Goal: Transaction & Acquisition: Book appointment/travel/reservation

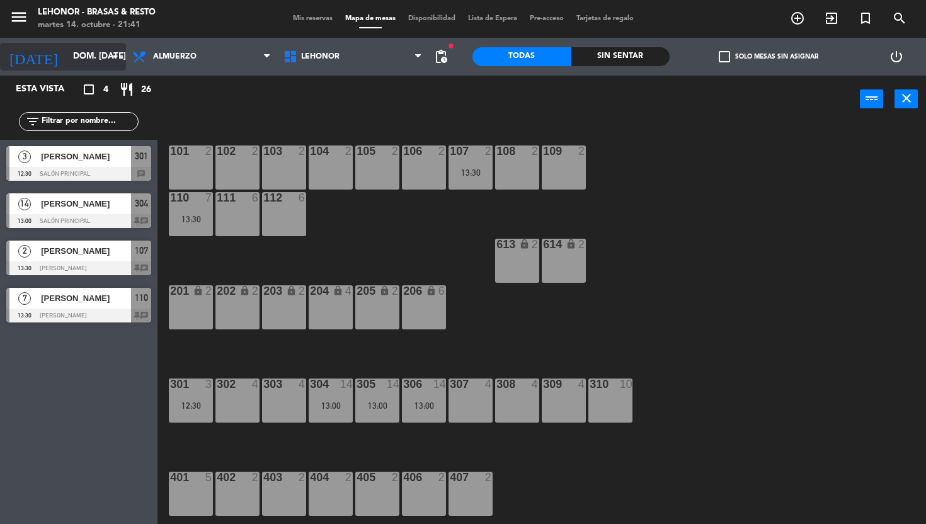
click at [73, 54] on input "dom. [DATE]" at bounding box center [123, 56] width 113 height 23
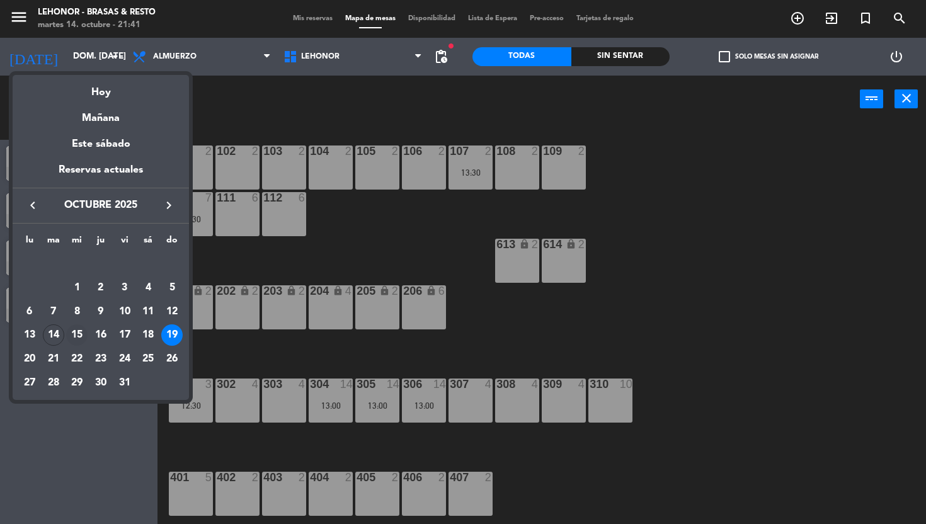
click at [76, 329] on div "15" at bounding box center [76, 334] width 21 height 21
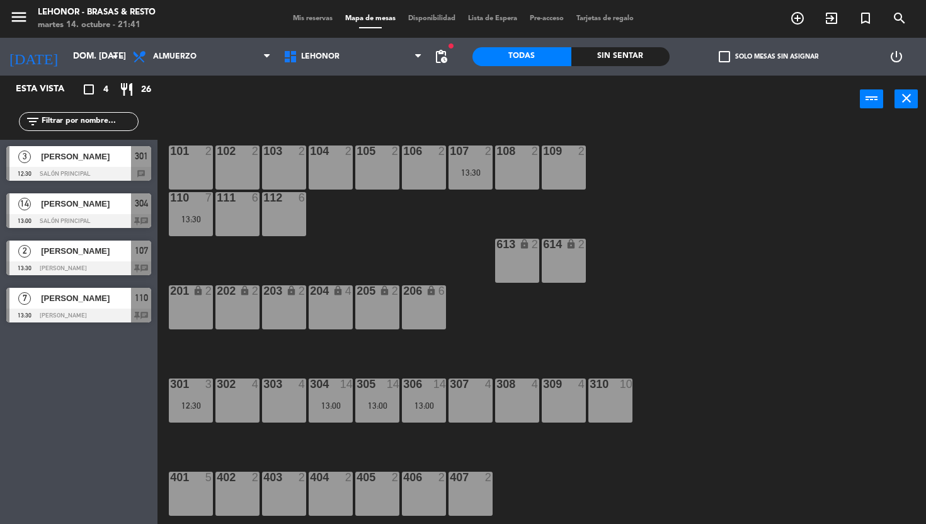
type input "mié. [DATE]"
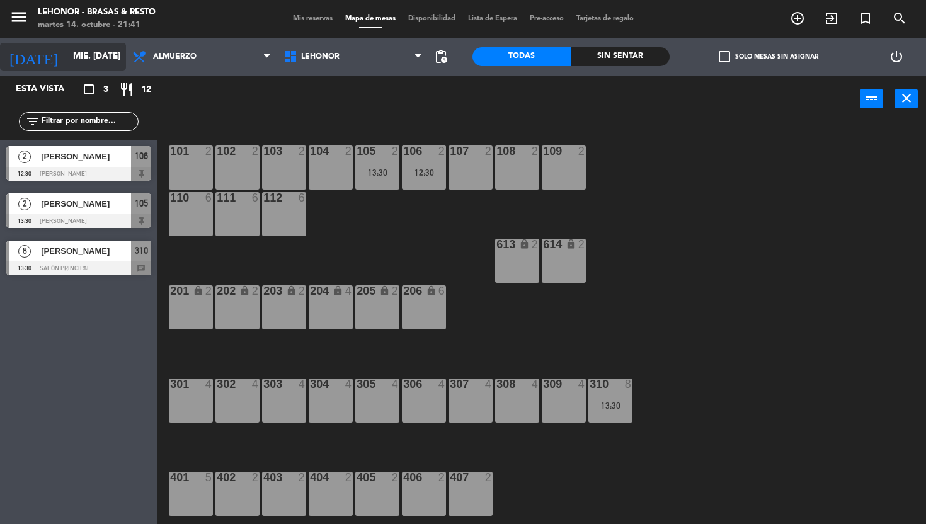
click at [87, 59] on input "mié. [DATE]" at bounding box center [123, 56] width 113 height 23
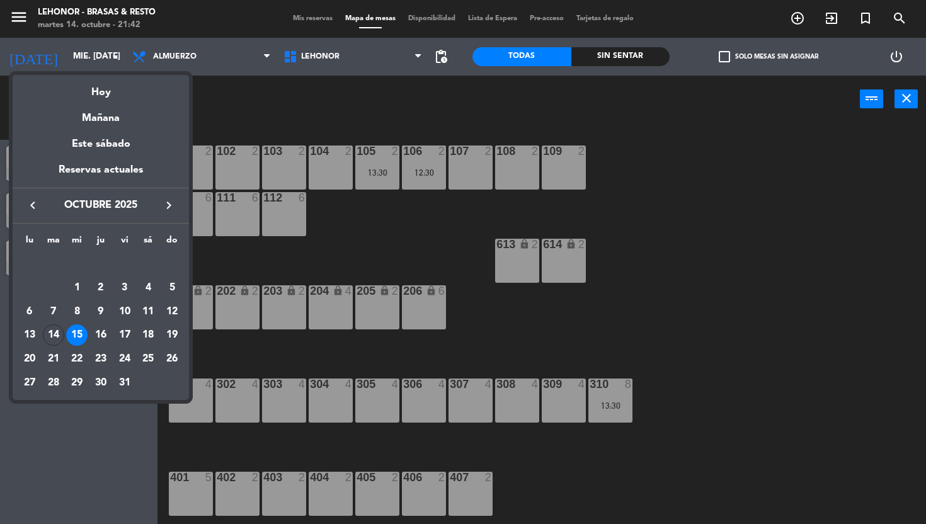
click at [485, 286] on div at bounding box center [463, 262] width 926 height 524
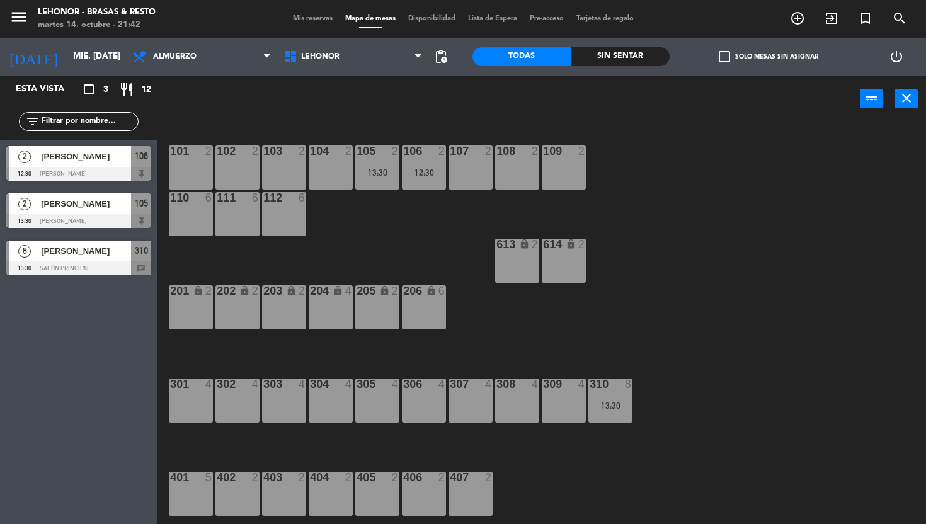
click at [335, 404] on div "304 4" at bounding box center [331, 400] width 44 height 44
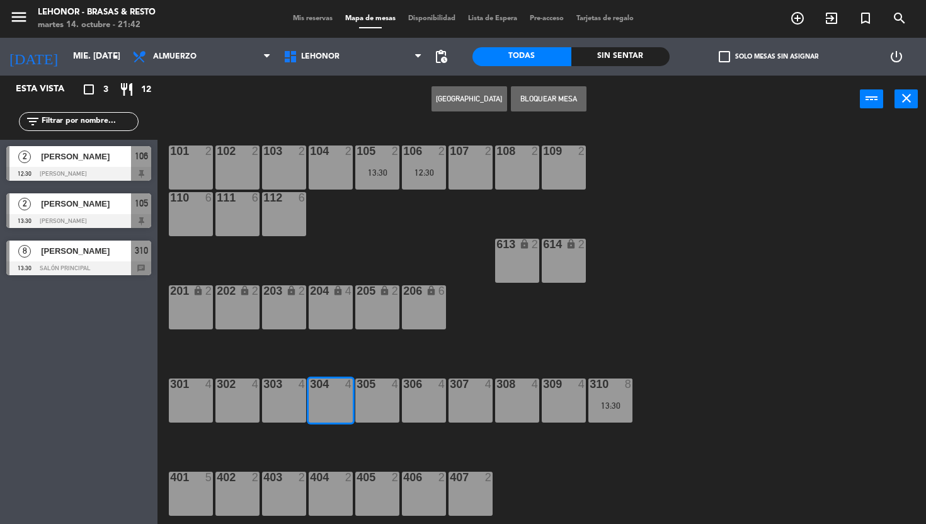
click at [380, 402] on div "305 4" at bounding box center [377, 400] width 44 height 44
click at [458, 411] on div "307 4" at bounding box center [470, 400] width 44 height 44
click at [426, 400] on div "306 4" at bounding box center [424, 400] width 44 height 44
click at [466, 99] on button "[GEOGRAPHIC_DATA]" at bounding box center [469, 98] width 76 height 25
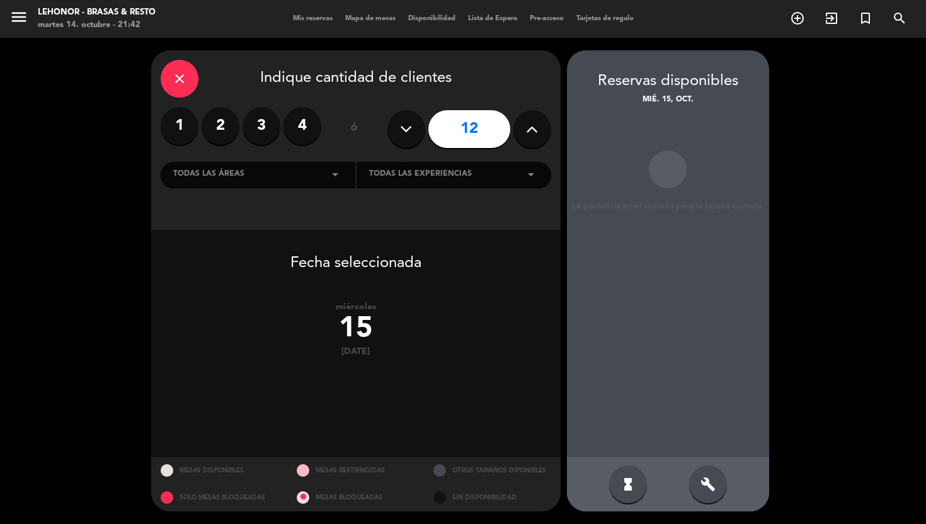
click at [530, 125] on icon at bounding box center [532, 129] width 12 height 19
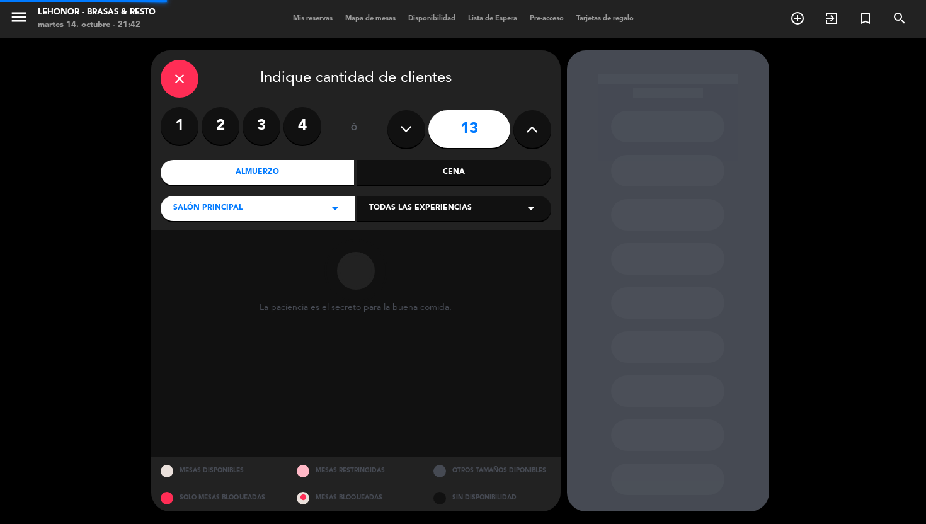
click at [530, 125] on icon at bounding box center [532, 129] width 12 height 19
type input "14"
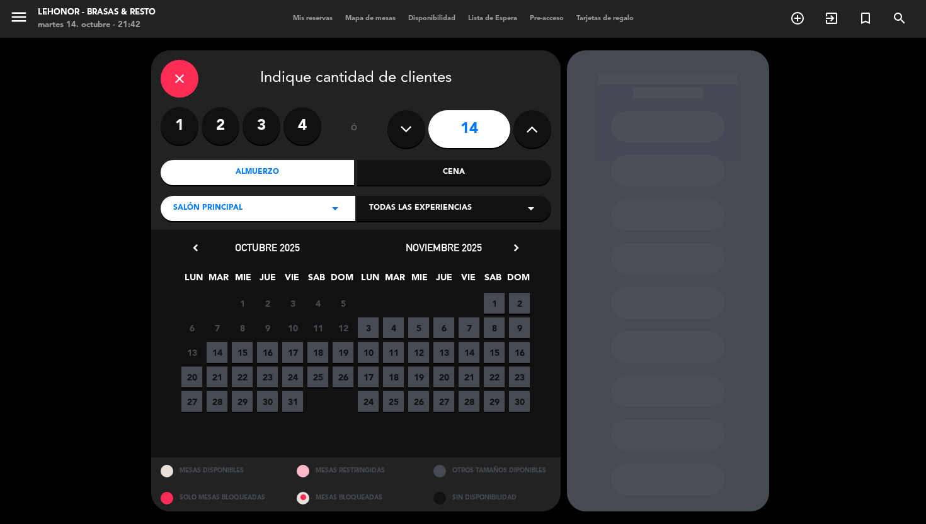
click at [247, 353] on span "15" at bounding box center [242, 352] width 21 height 21
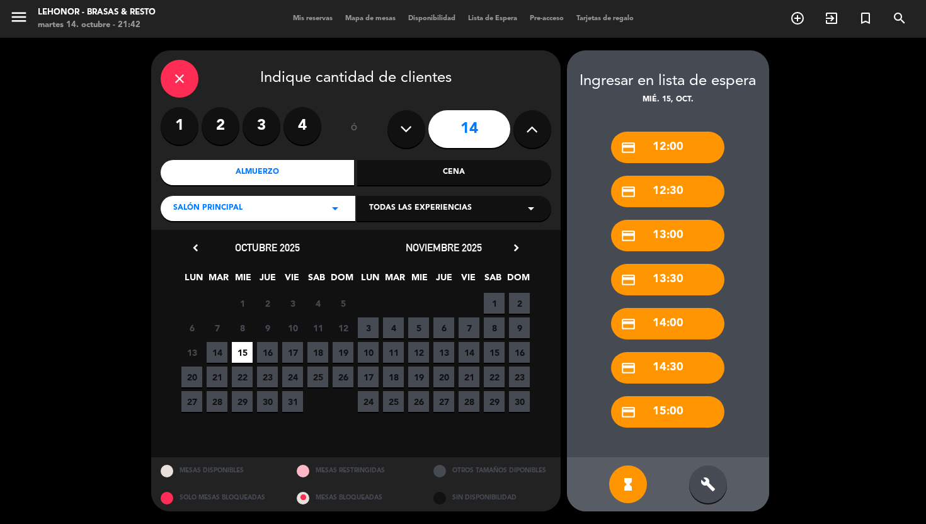
click at [465, 171] on div "Cena" at bounding box center [454, 172] width 194 height 25
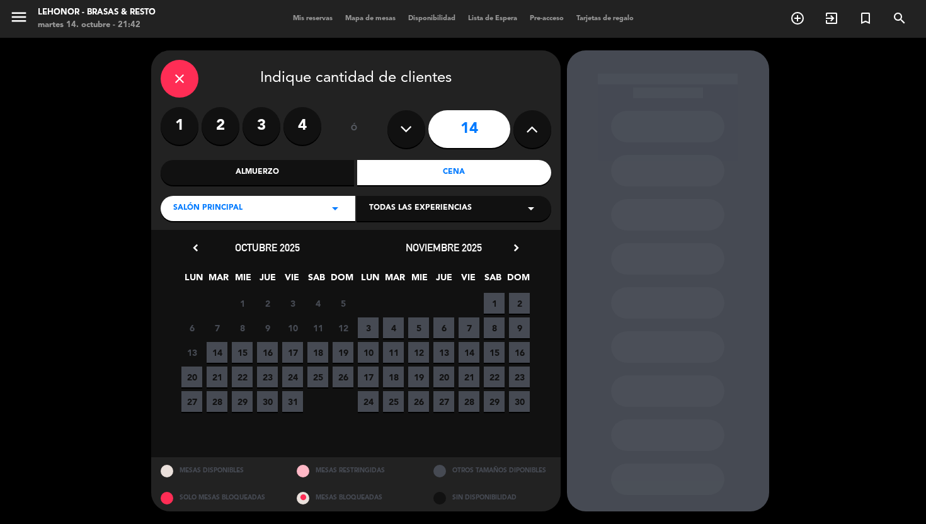
click at [242, 354] on span "15" at bounding box center [242, 352] width 21 height 21
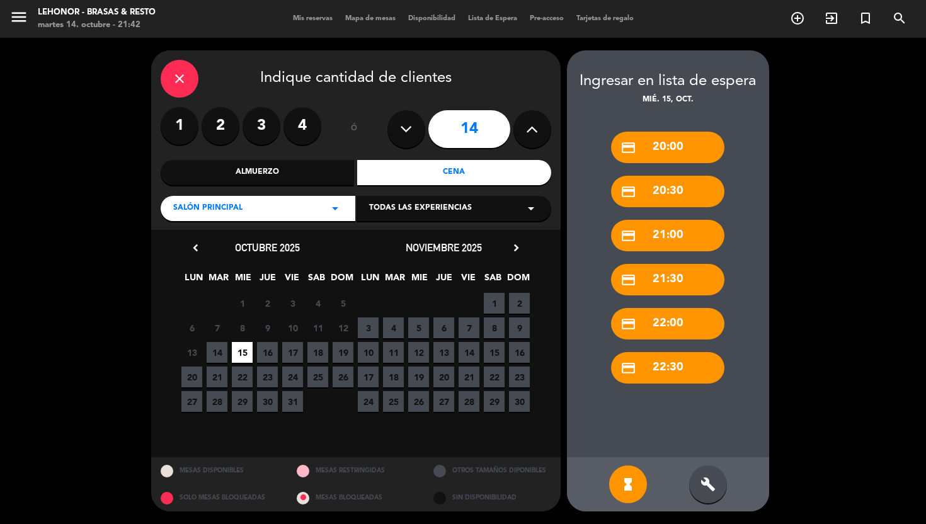
click at [713, 498] on div "build" at bounding box center [708, 484] width 38 height 38
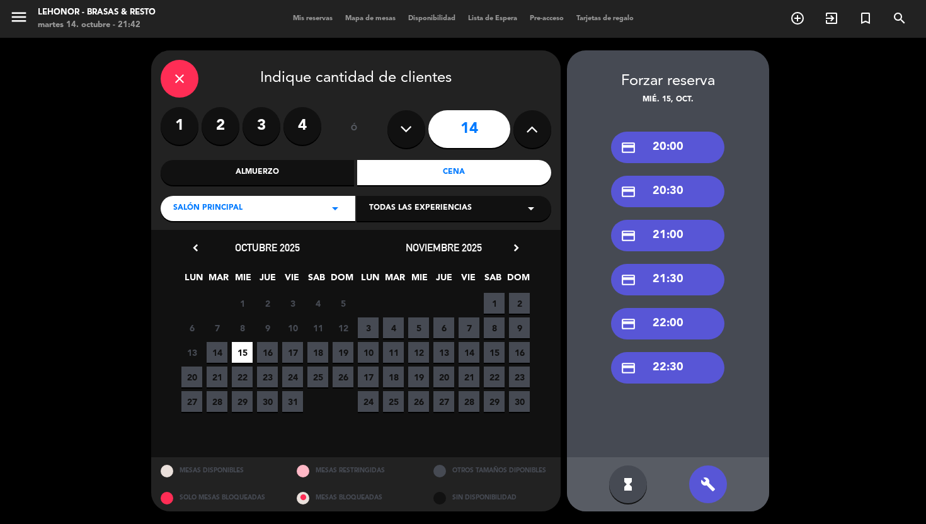
click at [677, 193] on div "credit_card 20:30" at bounding box center [667, 191] width 113 height 31
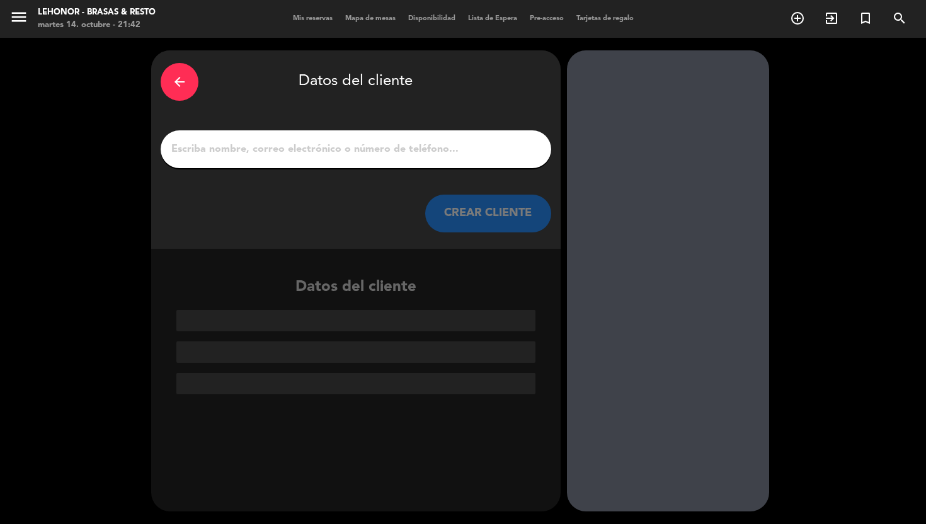
click at [389, 150] on input "1" at bounding box center [355, 149] width 371 height 18
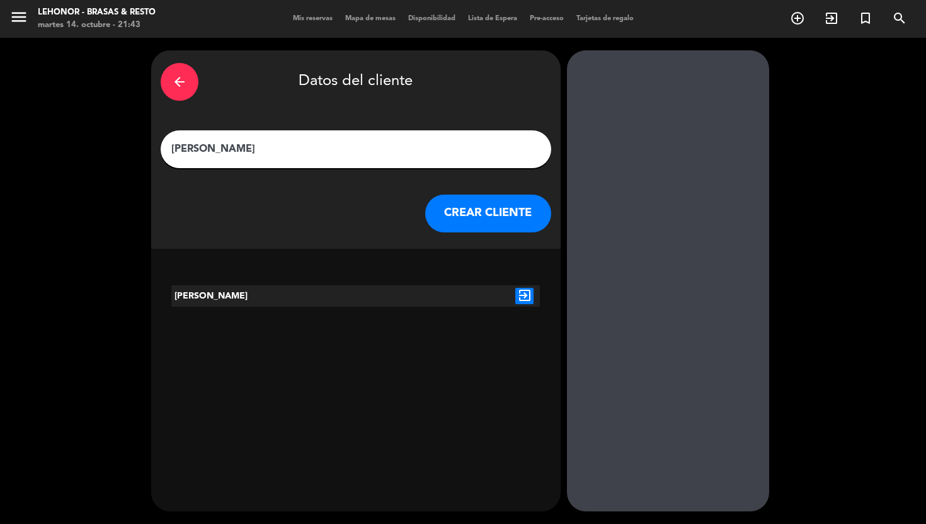
type input "[PERSON_NAME]"
click at [521, 296] on icon "exit_to_app" at bounding box center [524, 296] width 18 height 16
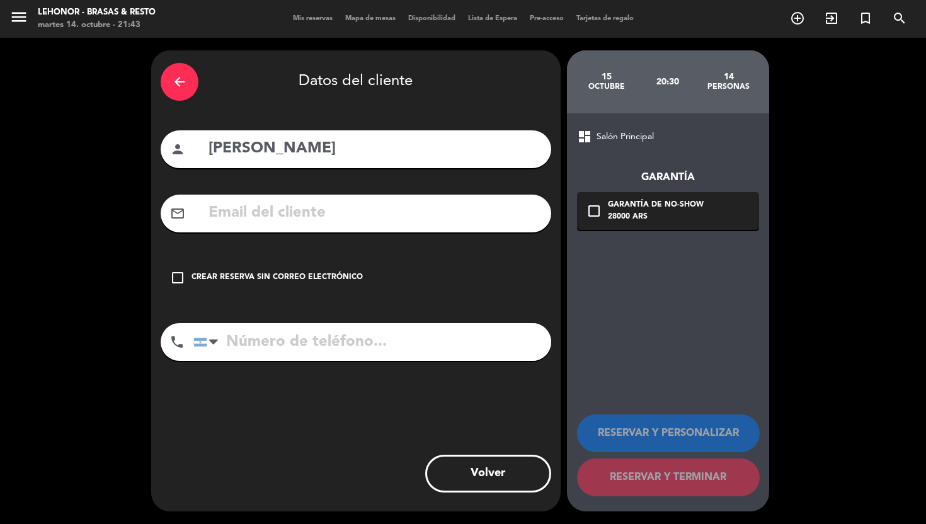
click at [363, 215] on input "text" at bounding box center [374, 213] width 334 height 26
click at [432, 349] on input "tel" at bounding box center [372, 342] width 358 height 38
click at [446, 336] on input "tel" at bounding box center [372, 342] width 358 height 38
paste input "‪[PHONE_NUMBER]‑6364‬"
type input "‪[PHONE_NUMBER]‑6364‬"
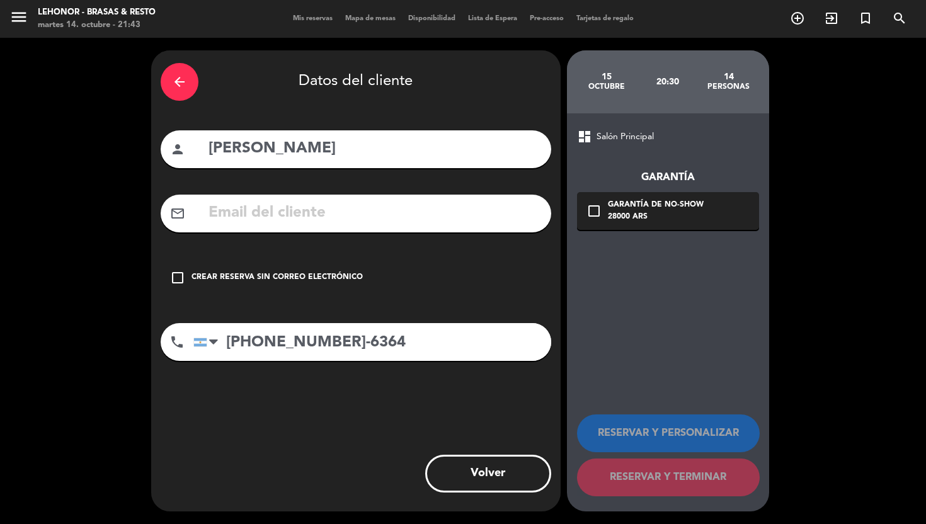
click at [335, 272] on div "Crear reserva sin correo electrónico" at bounding box center [276, 277] width 171 height 13
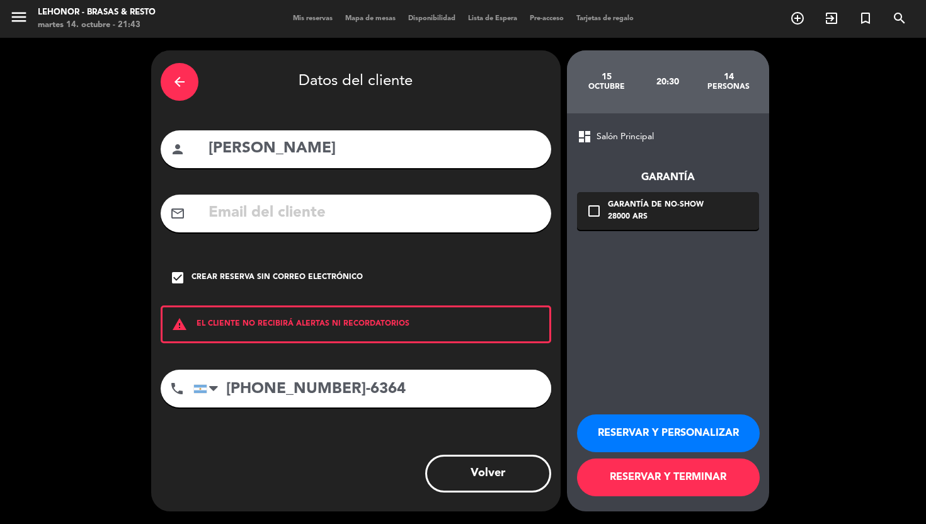
click at [689, 492] on button "RESERVAR Y TERMINAR" at bounding box center [668, 477] width 183 height 38
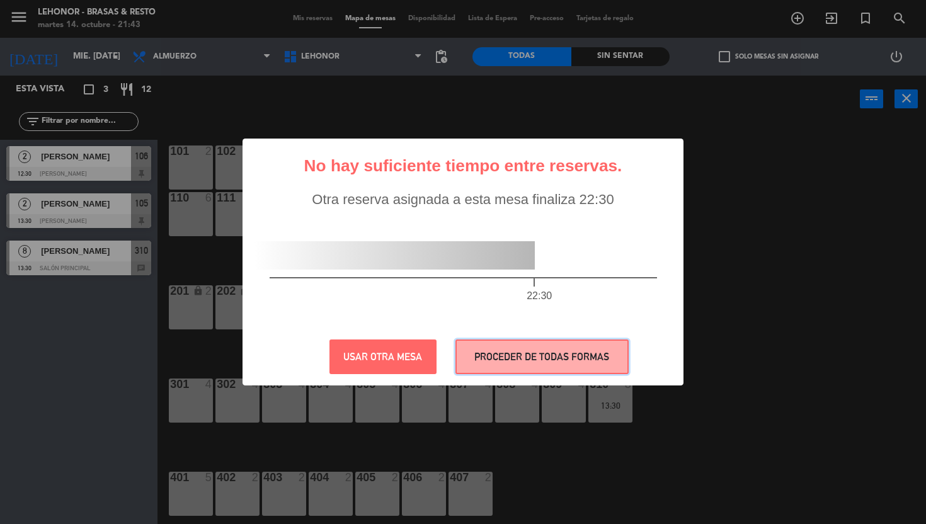
click at [526, 352] on button "PROCEDER DE TODAS FORMAS" at bounding box center [541, 356] width 173 height 35
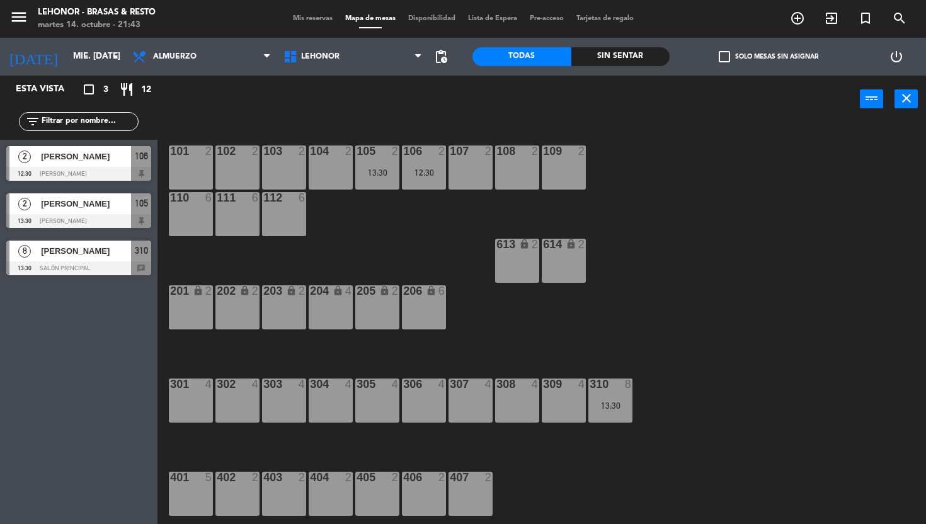
click at [490, 28] on div "menu Lehonor - Brasas & Resto martes 14. octubre - 21:43 Mis reservas Mapa de m…" at bounding box center [463, 19] width 926 height 38
click at [492, 15] on span "Lista de Espera" at bounding box center [493, 18] width 62 height 7
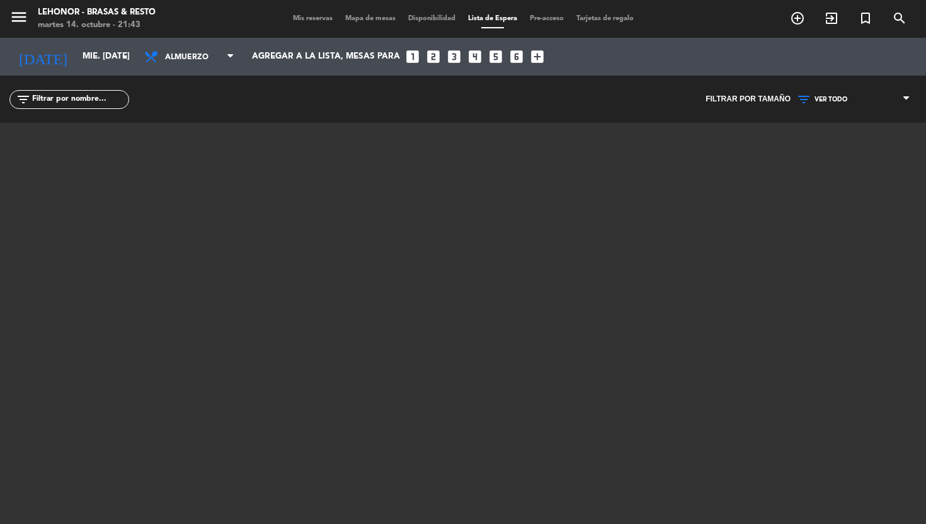
click at [441, 20] on span "Disponibilidad" at bounding box center [432, 18] width 60 height 7
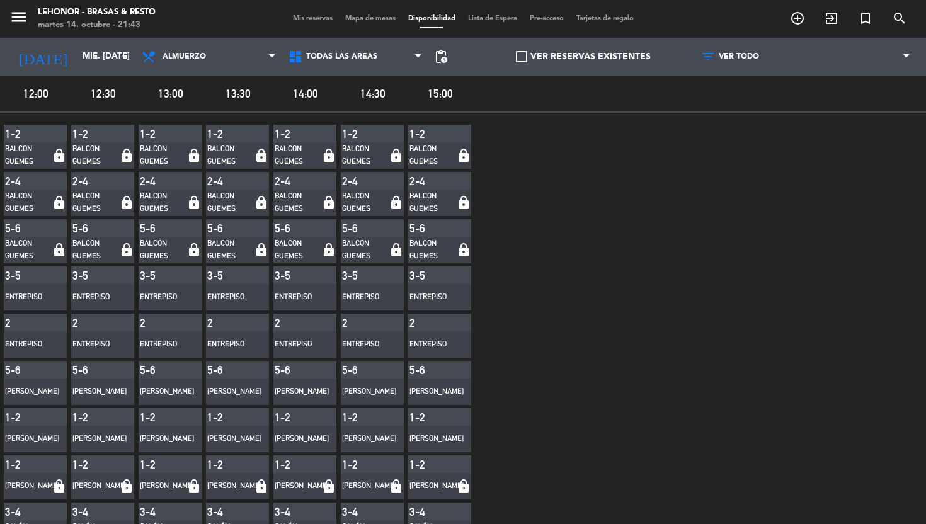
click at [384, 22] on span "Mapa de mesas" at bounding box center [370, 18] width 63 height 7
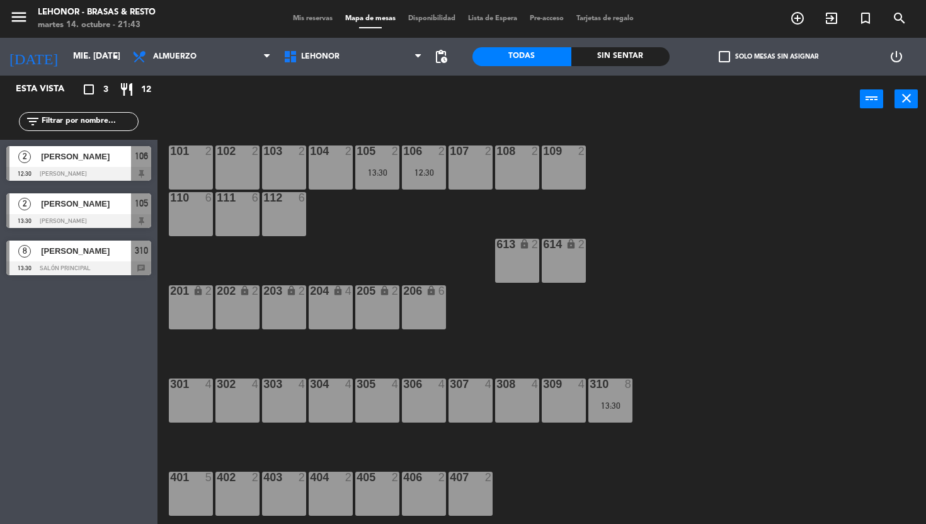
click at [85, 313] on div "Esta vista crop_square 3 restaurant 12 filter_list 2 [PERSON_NAME] 12:30 Mirado…" at bounding box center [78, 300] width 157 height 448
click at [171, 60] on span "Almuerzo" at bounding box center [174, 56] width 43 height 9
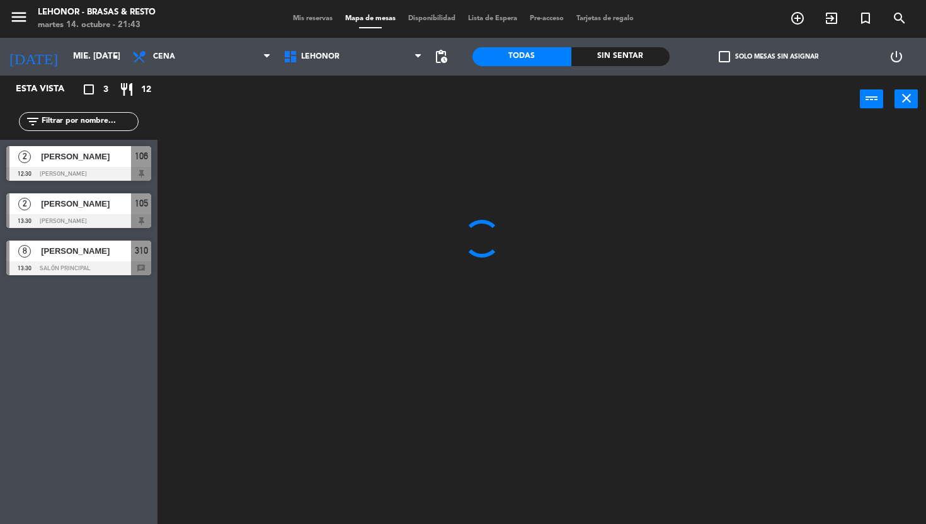
click at [183, 114] on ng-component "menu Lehonor - Brasas & Resto martes 14. octubre - 21:43 Mis reservas Mapa de m…" at bounding box center [463, 262] width 926 height 524
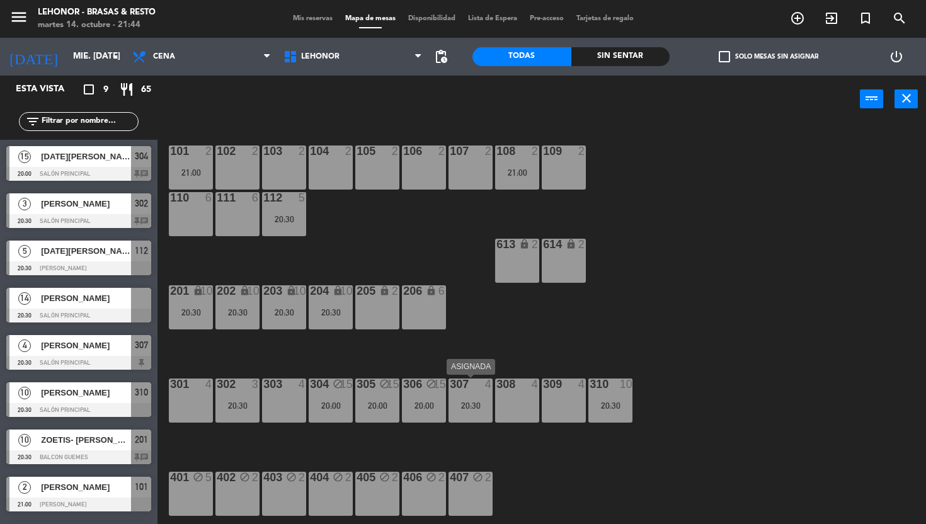
click at [477, 408] on div "20:30" at bounding box center [470, 405] width 44 height 9
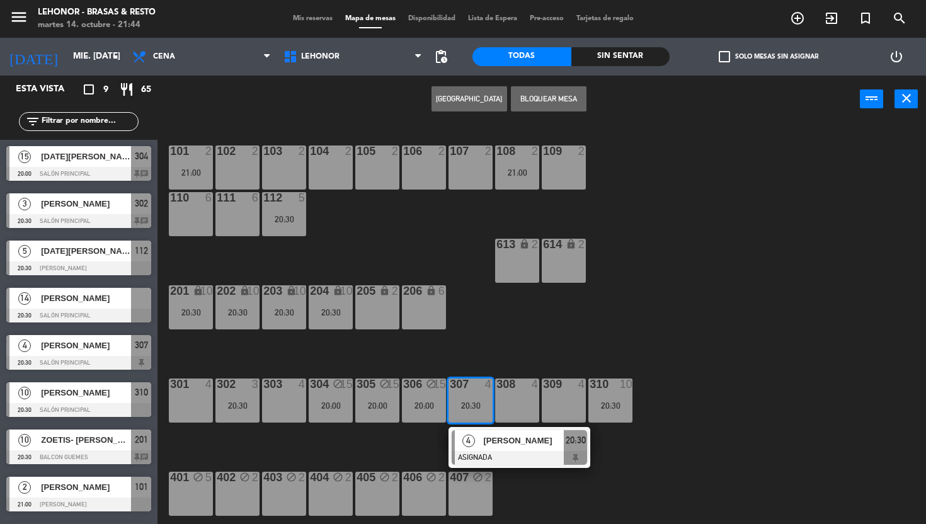
click at [509, 346] on div "101 2 21:00 102 2 103 2 104 2 105 2 106 2 107 2 108 2 21:00 109 2 110 6 111 6 1…" at bounding box center [546, 323] width 759 height 401
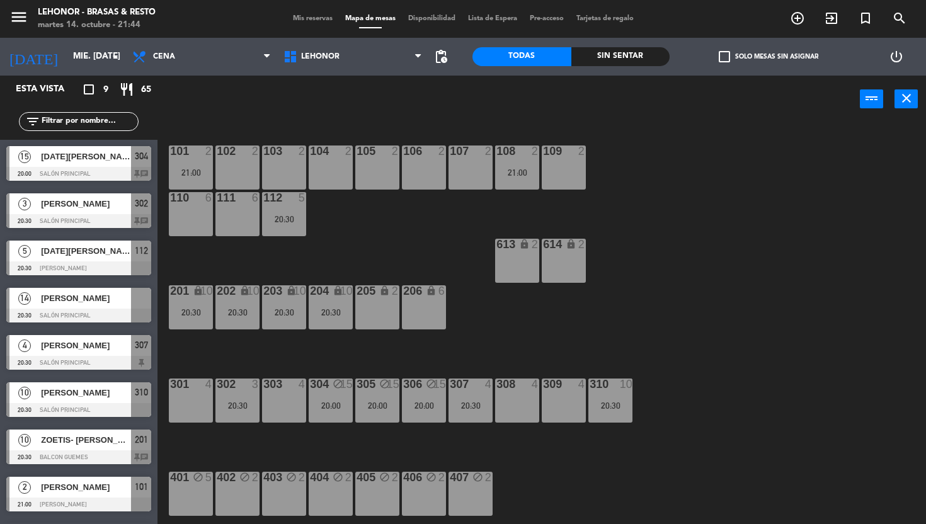
click at [428, 397] on div "306 block 15 20:00" at bounding box center [424, 400] width 44 height 44
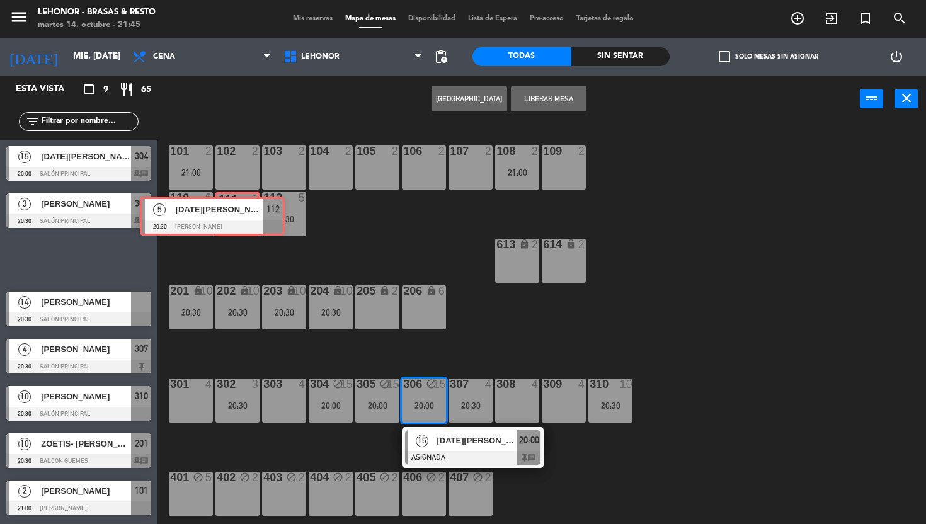
drag, startPoint x: 117, startPoint y: 252, endPoint x: 251, endPoint y: 209, distance: 140.4
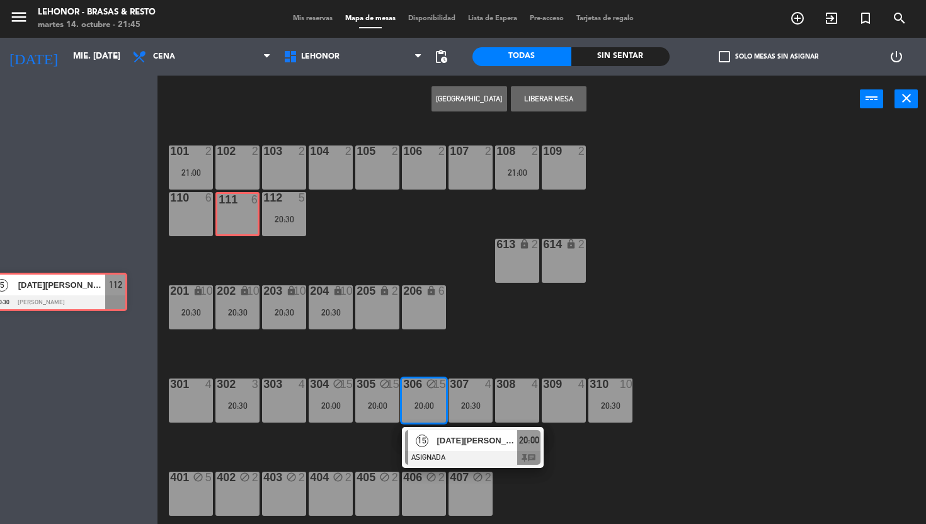
click at [251, 209] on div "Esta vista crop_square 9 restaurant 65 filter_list 15 [DATE][PERSON_NAME] 20:00…" at bounding box center [463, 300] width 926 height 449
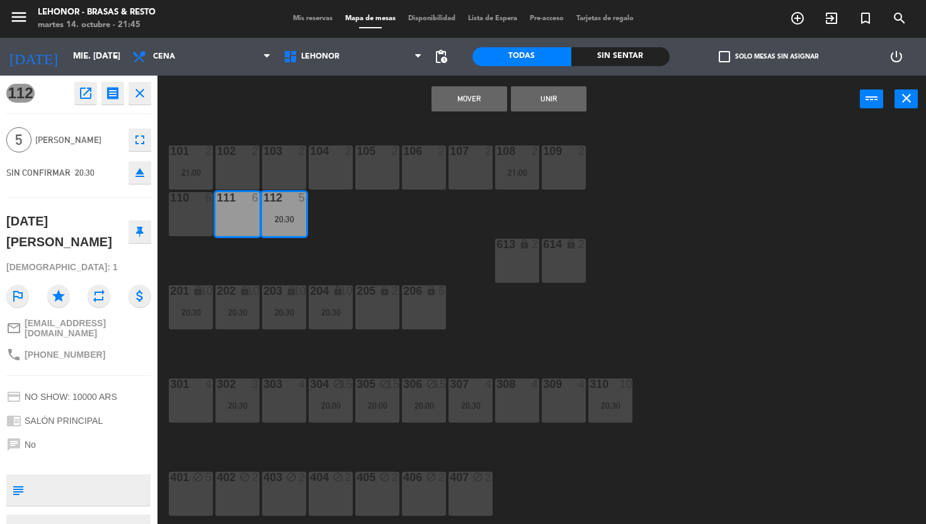
click at [392, 237] on div "101 2 21:00 102 2 103 2 104 2 105 2 106 2 107 2 108 2 21:00 109 2 110 6 111 6 1…" at bounding box center [546, 323] width 759 height 401
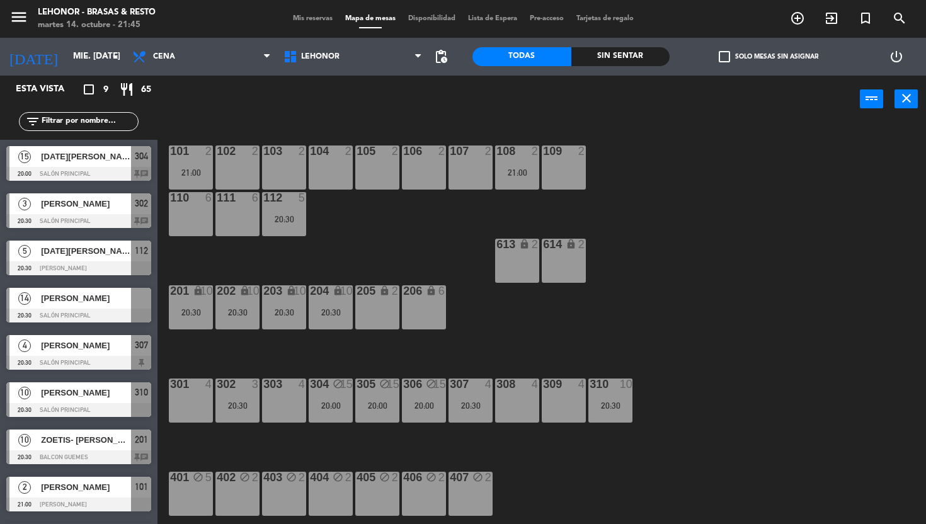
click at [89, 302] on span "[PERSON_NAME]" at bounding box center [86, 298] width 90 height 13
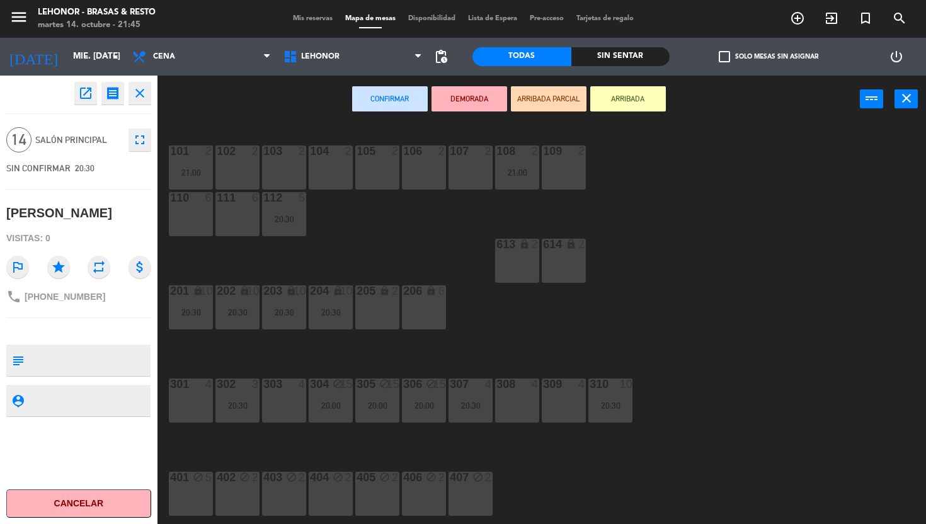
click at [273, 261] on div "101 2 21:00 102 2 103 2 104 2 105 2 106 2 107 2 108 2 21:00 109 2 110 6 111 6 1…" at bounding box center [546, 323] width 759 height 401
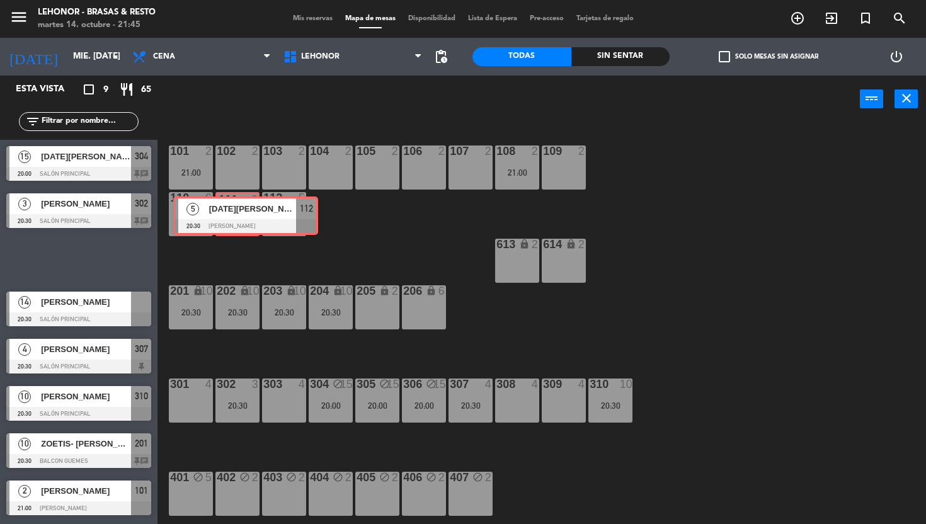
drag, startPoint x: 72, startPoint y: 253, endPoint x: 232, endPoint y: 213, distance: 165.4
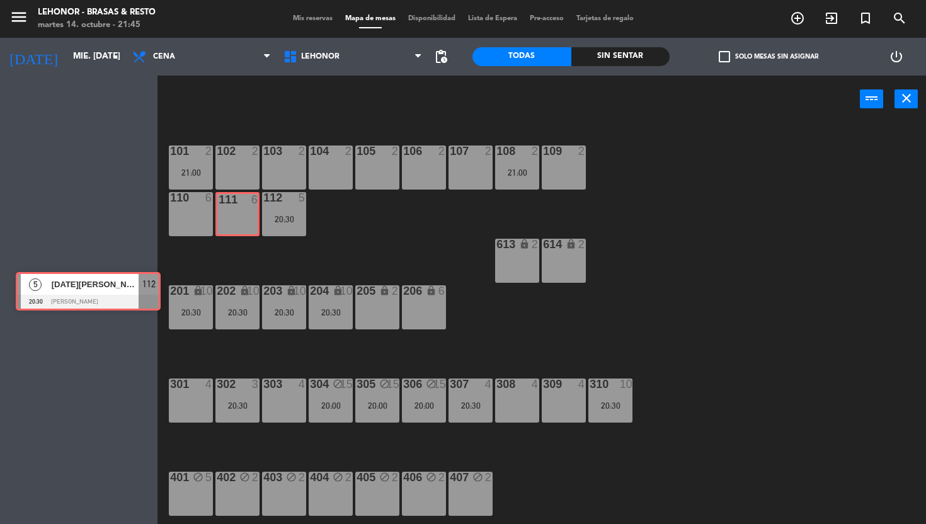
click at [232, 213] on div "Esta vista crop_square 9 restaurant 65 filter_list 15 [DATE][PERSON_NAME] 20:00…" at bounding box center [463, 300] width 926 height 449
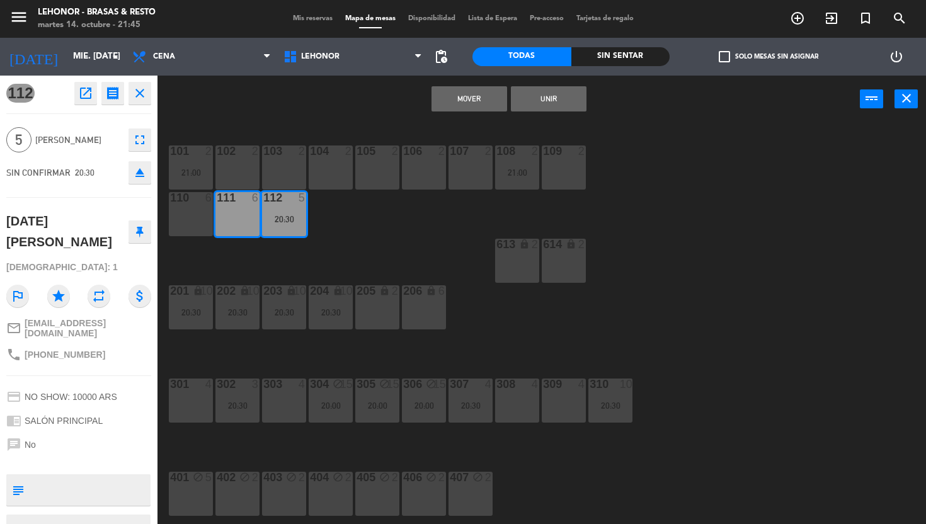
click at [331, 261] on div "101 2 21:00 102 2 103 2 104 2 105 2 106 2 107 2 108 2 21:00 109 2 110 6 111 6 1…" at bounding box center [546, 323] width 759 height 401
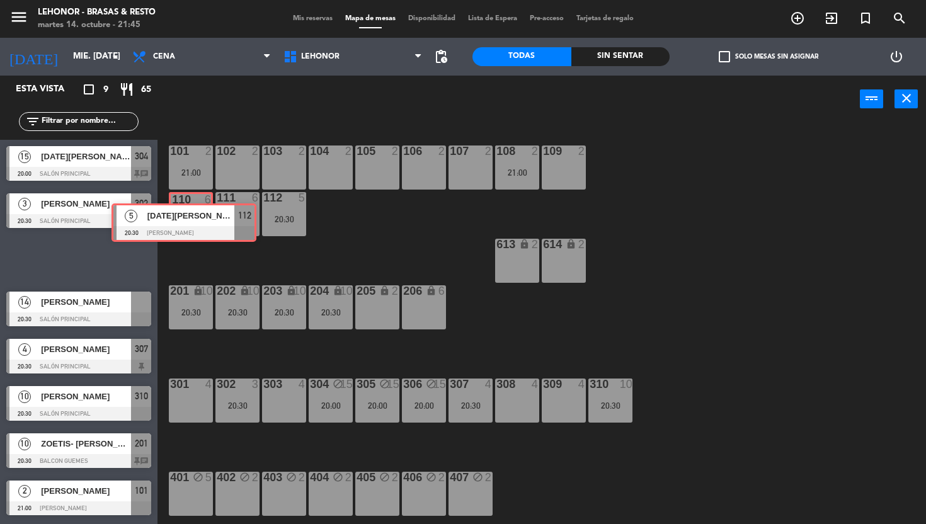
drag, startPoint x: 69, startPoint y: 257, endPoint x: 174, endPoint y: 220, distance: 111.5
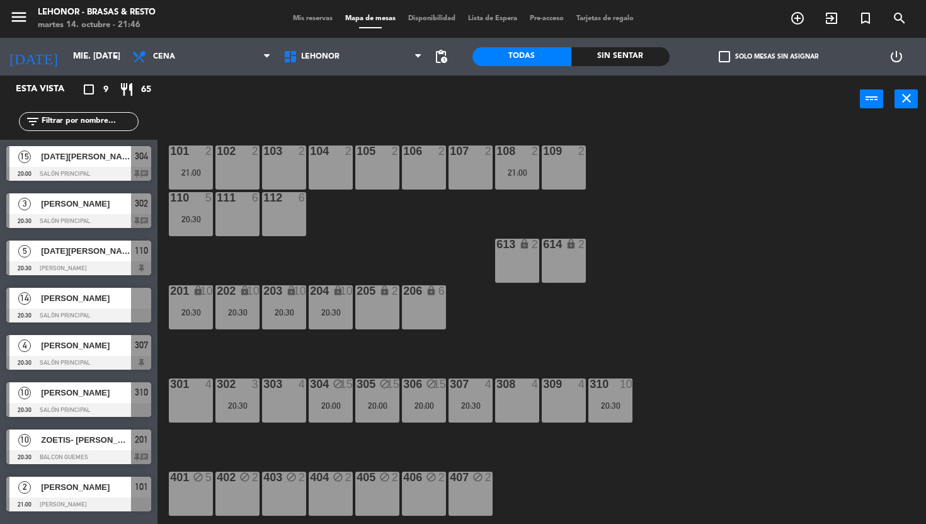
click at [658, 290] on div "101 2 21:00 102 2 103 2 104 2 105 2 106 2 107 2 108 2 21:00 109 2 110 5 20:30 1…" at bounding box center [546, 323] width 759 height 401
click at [249, 319] on div "202 lock 10 20:30" at bounding box center [237, 307] width 44 height 44
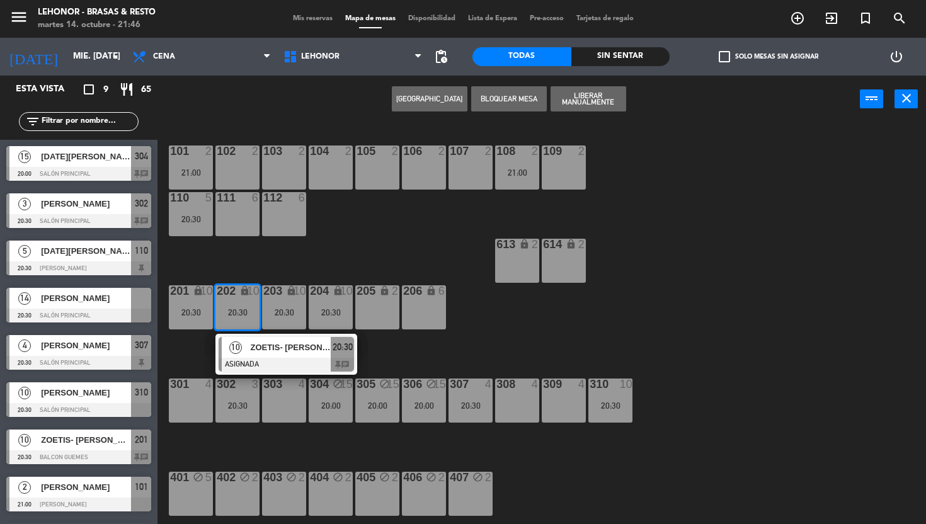
click at [302, 265] on div "101 2 21:00 102 2 103 2 104 2 105 2 106 2 107 2 108 2 21:00 109 2 110 5 20:30 1…" at bounding box center [546, 323] width 759 height 401
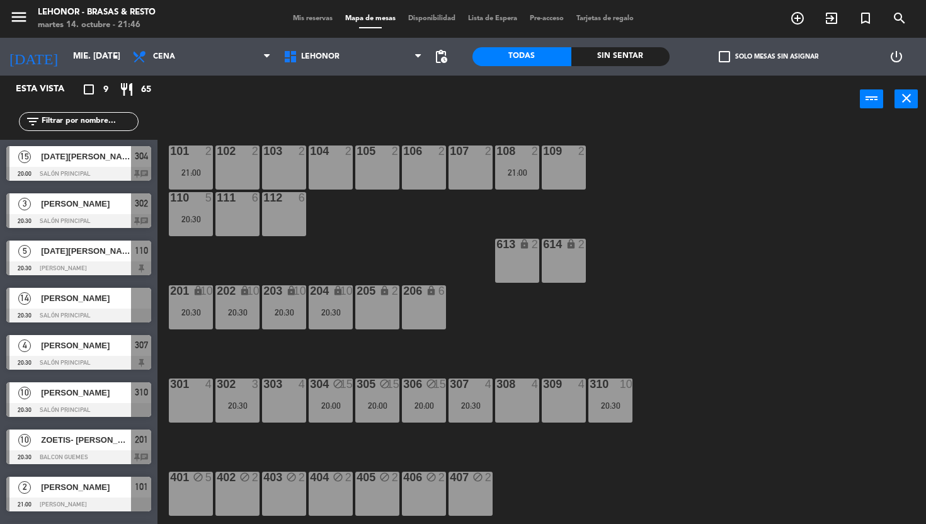
click at [340, 226] on div "101 2 21:00 102 2 103 2 104 2 105 2 106 2 107 2 108 2 21:00 109 2 110 5 20:30 1…" at bounding box center [546, 323] width 759 height 401
